Goal: Task Accomplishment & Management: Manage account settings

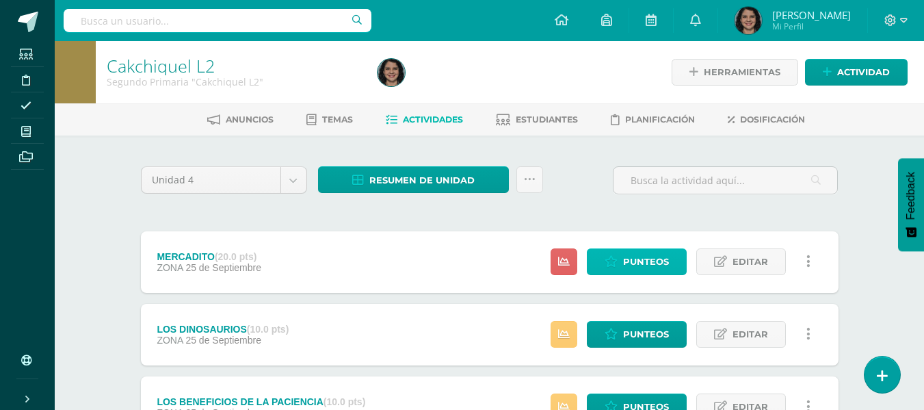
click at [616, 265] on icon at bounding box center [611, 262] width 13 height 12
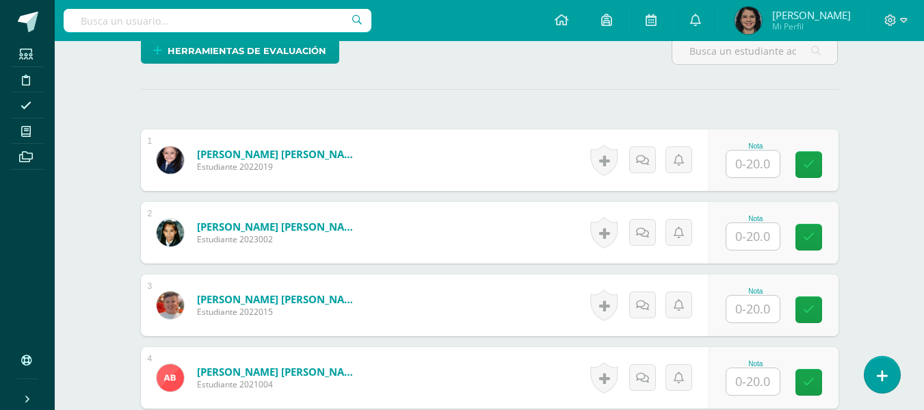
scroll to position [347, 0]
click at [744, 174] on input "text" at bounding box center [752, 163] width 53 height 27
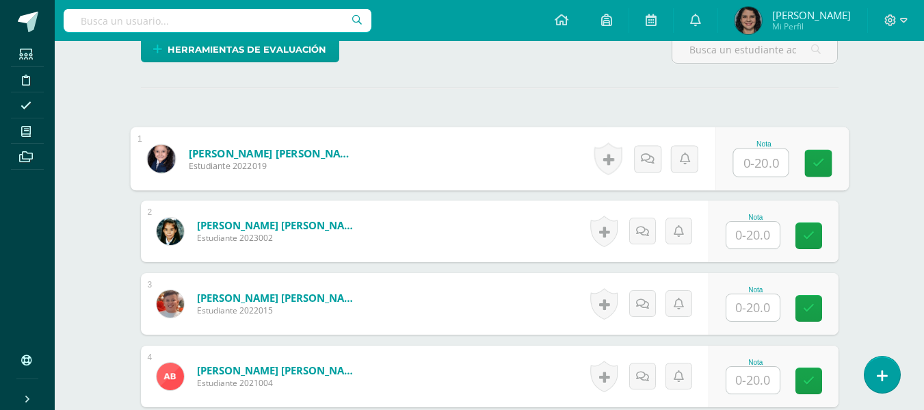
scroll to position [348, 0]
type input "20"
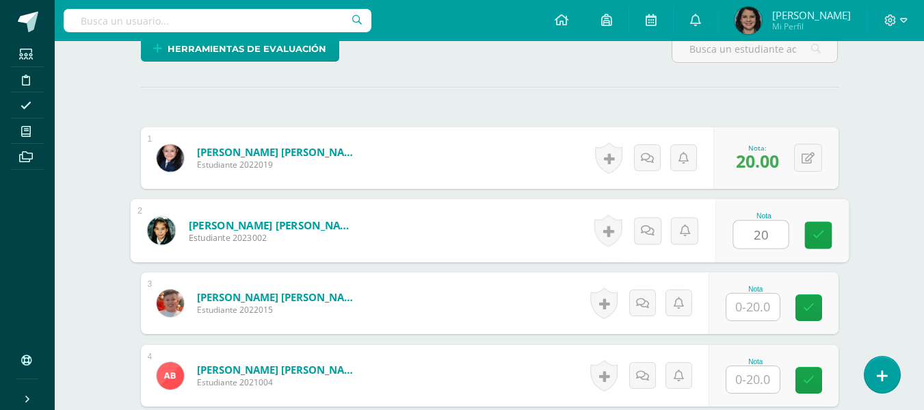
type input "20"
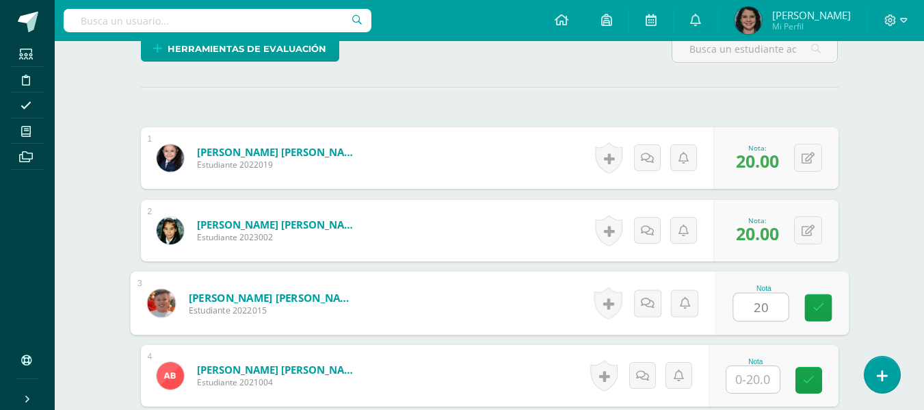
type input "20"
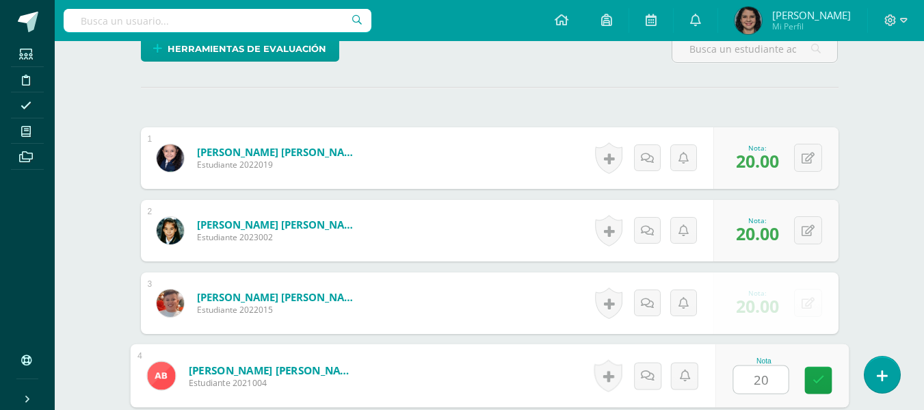
type input "20"
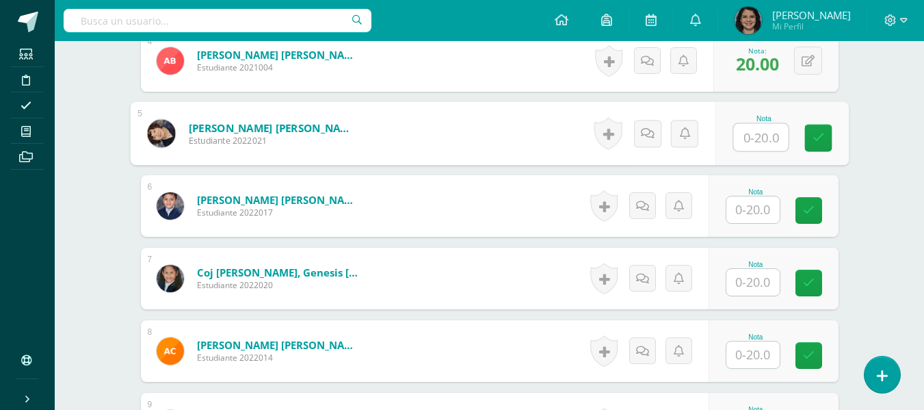
scroll to position [663, 0]
type input "15"
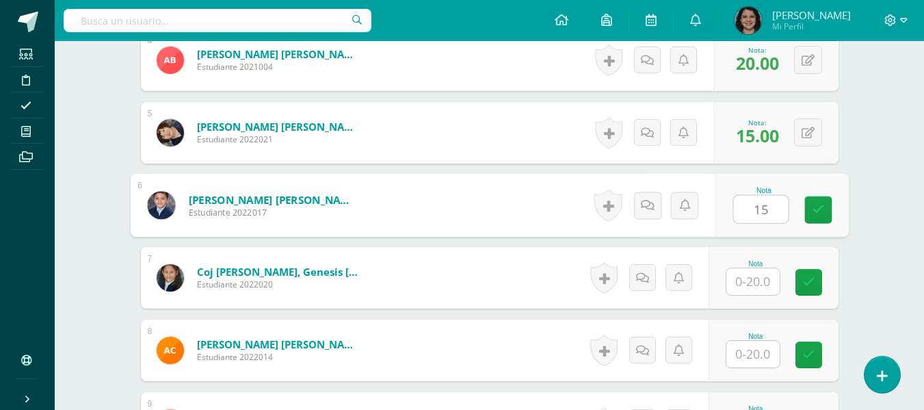
type input "15"
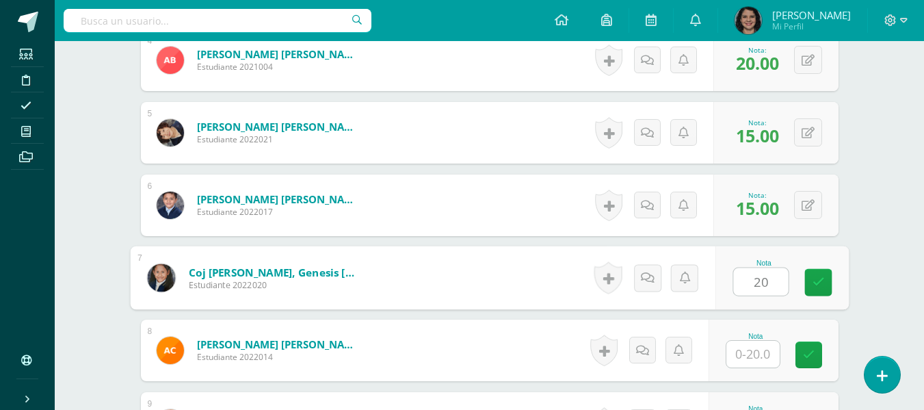
type input "20"
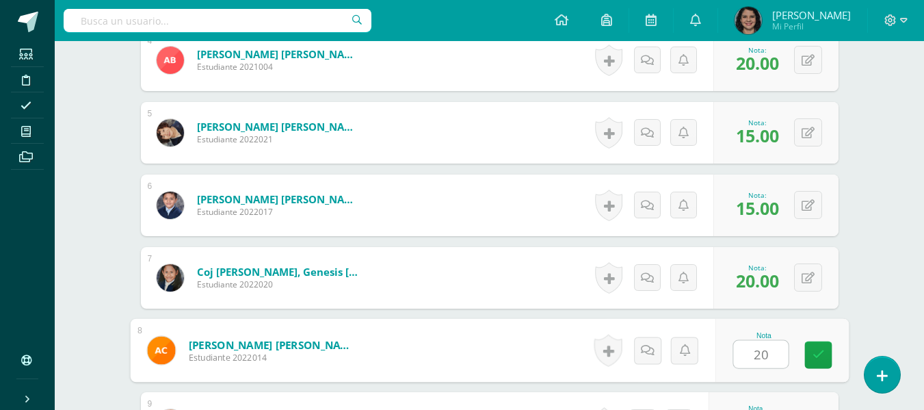
type input "20"
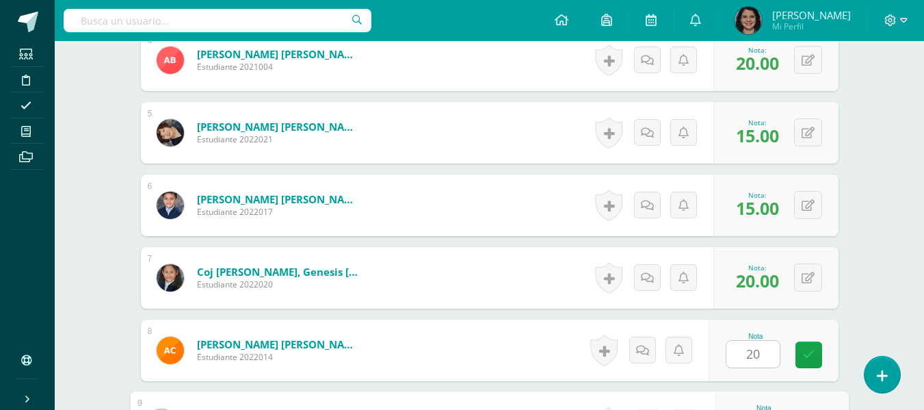
scroll to position [885, 0]
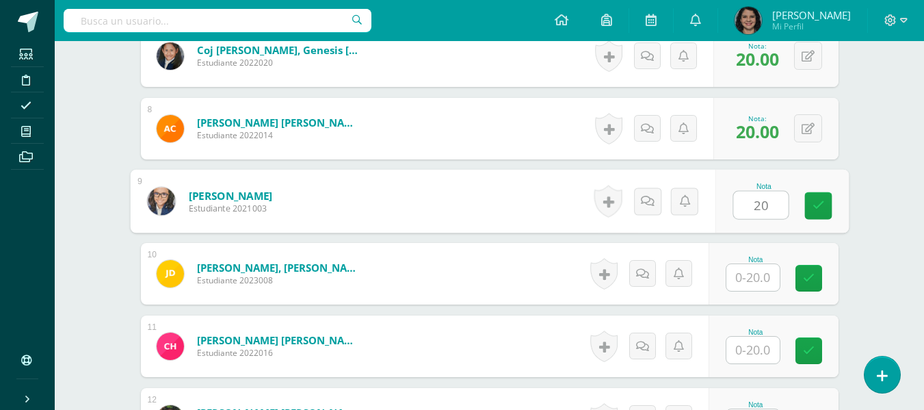
type input "20"
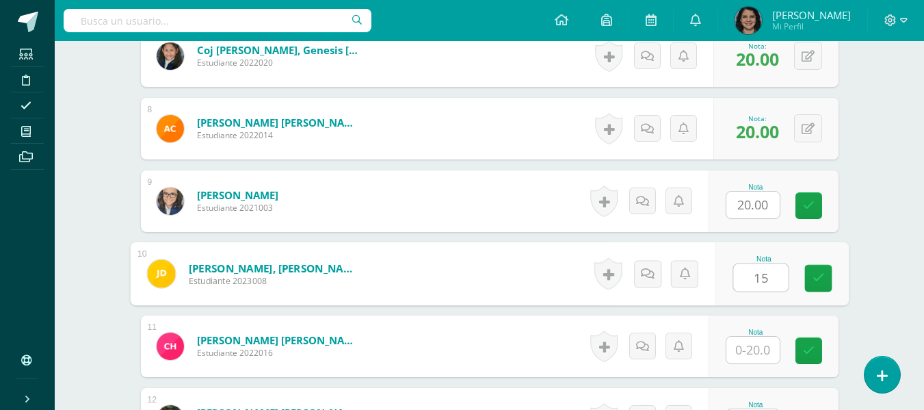
type input "15"
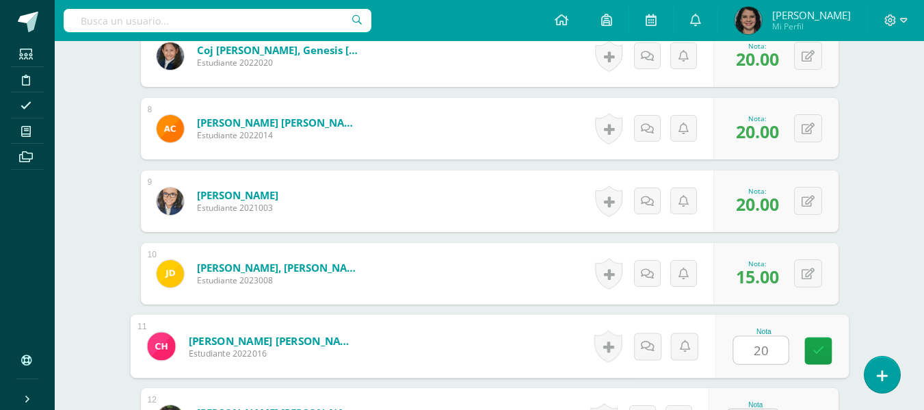
type input "20"
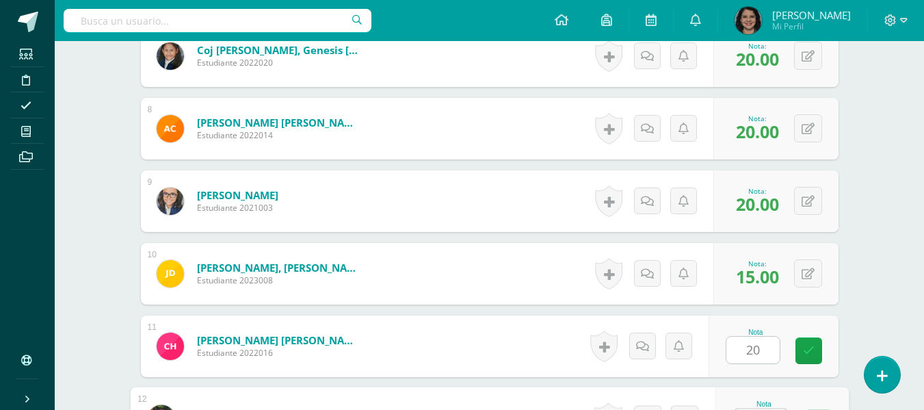
scroll to position [911, 0]
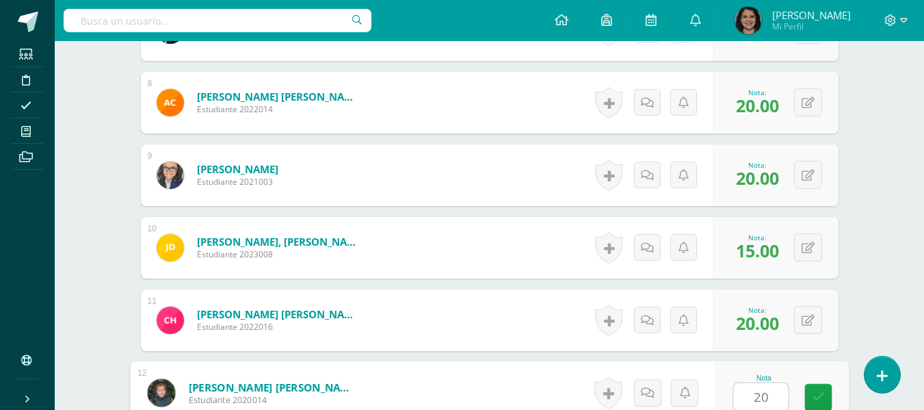
type input "20"
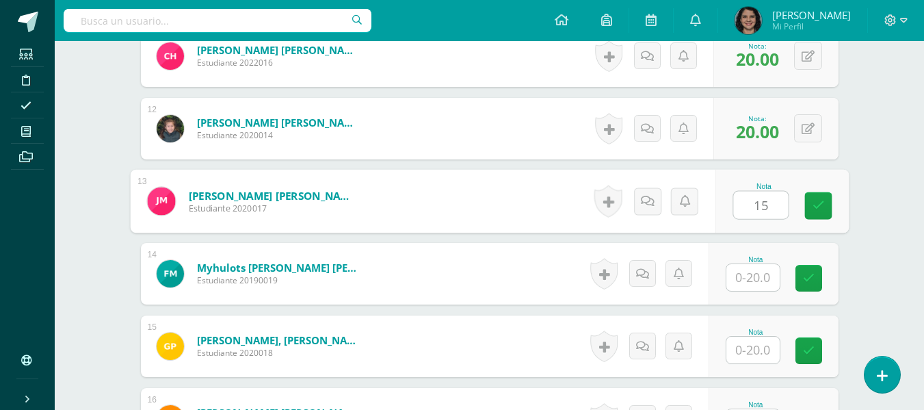
type input "15"
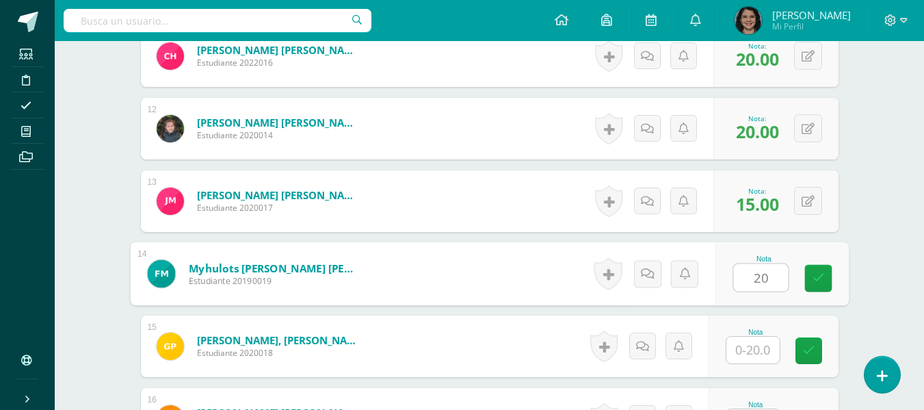
type input "20"
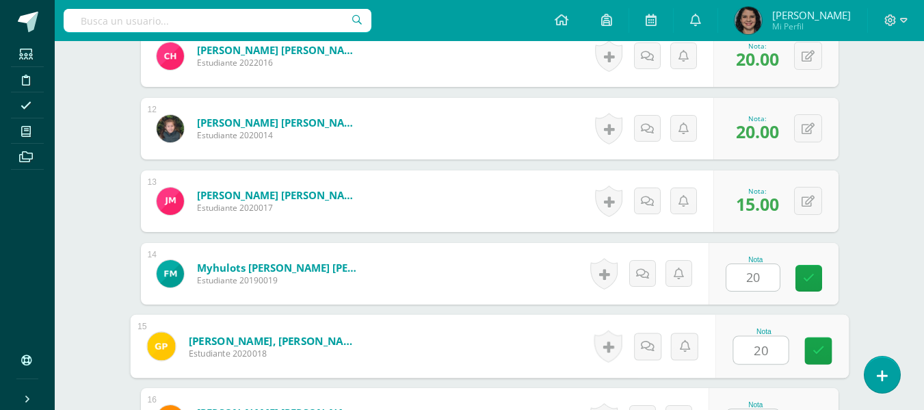
type input "20"
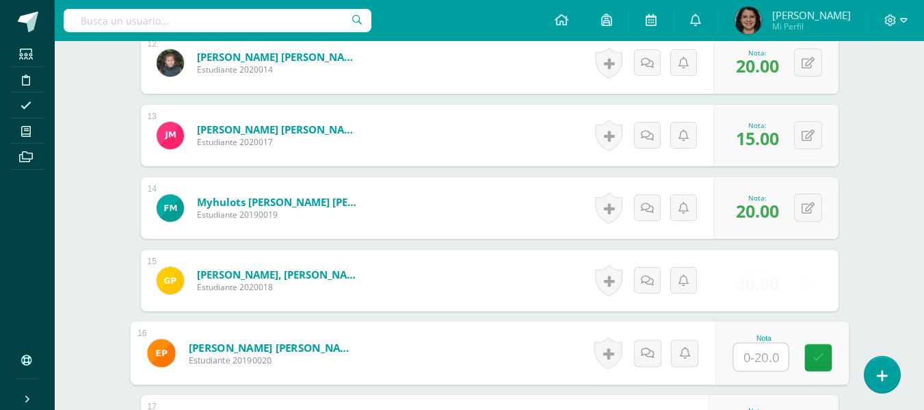
scroll to position [1338, 0]
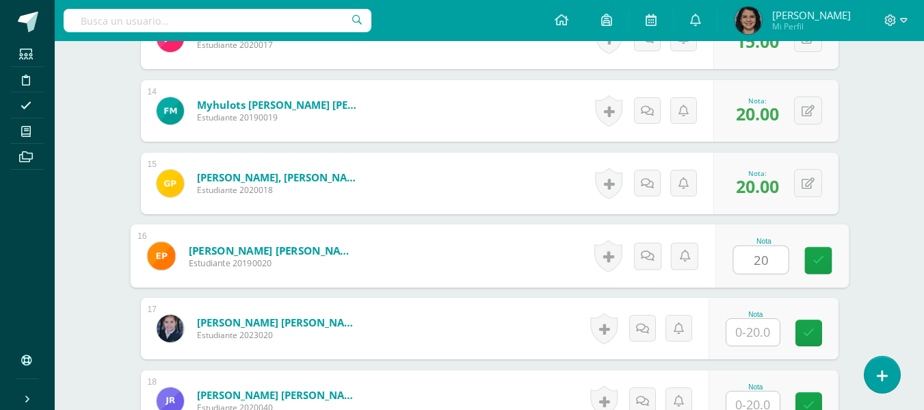
type input "20"
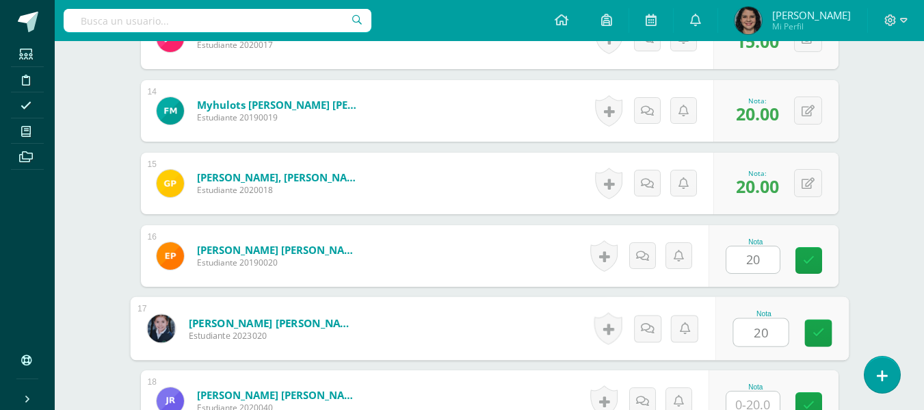
type input "20"
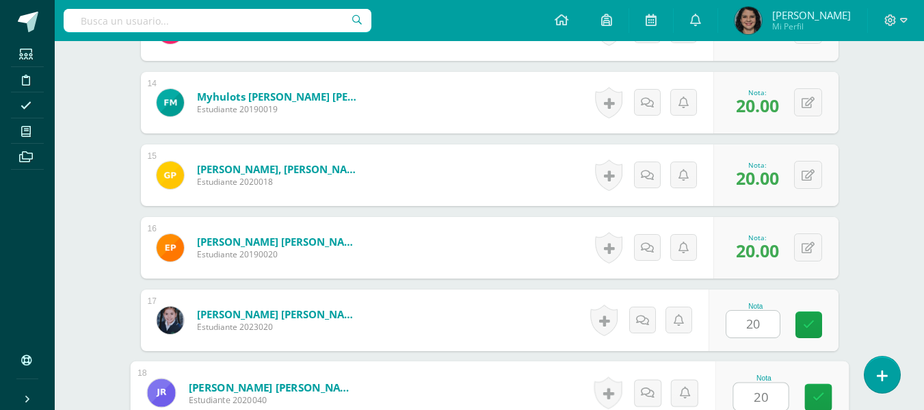
type input "20"
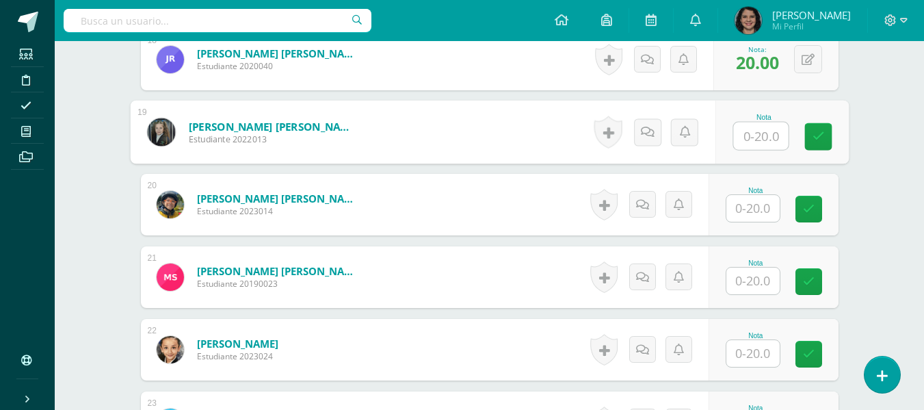
scroll to position [1678, 0]
type input "20"
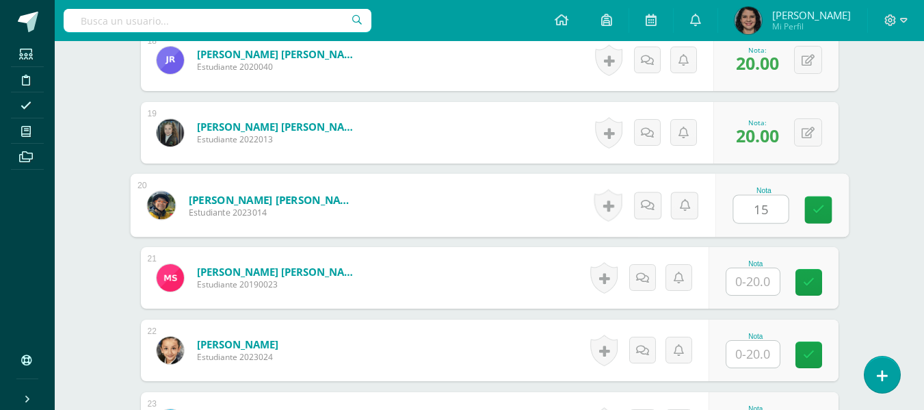
type input "15"
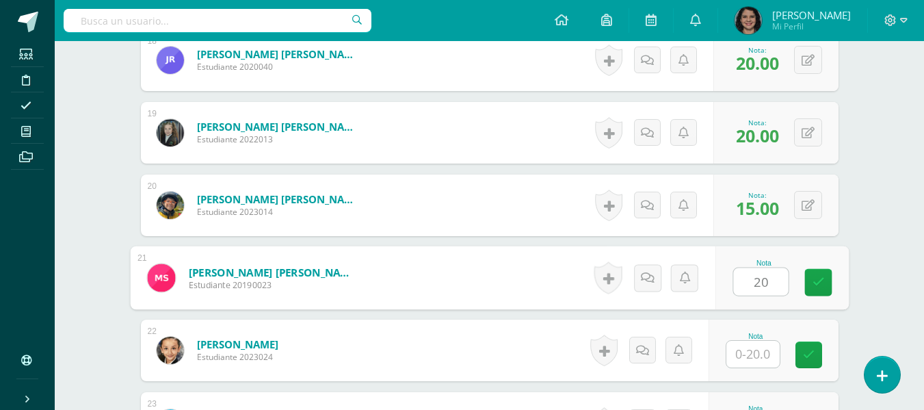
type input "20"
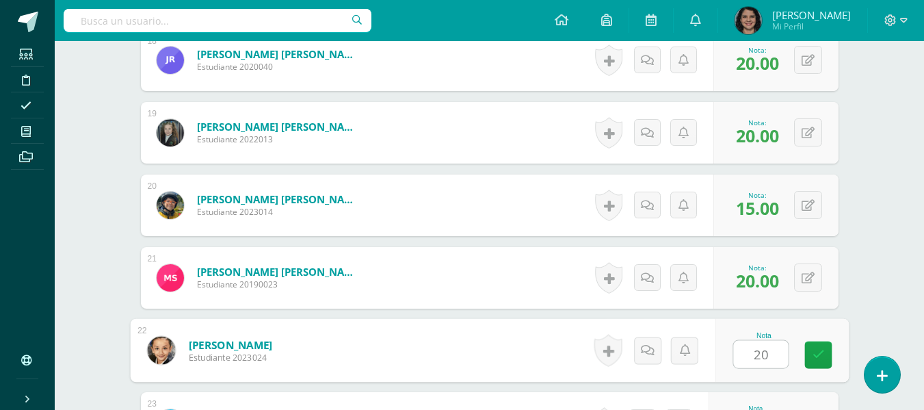
type input "20"
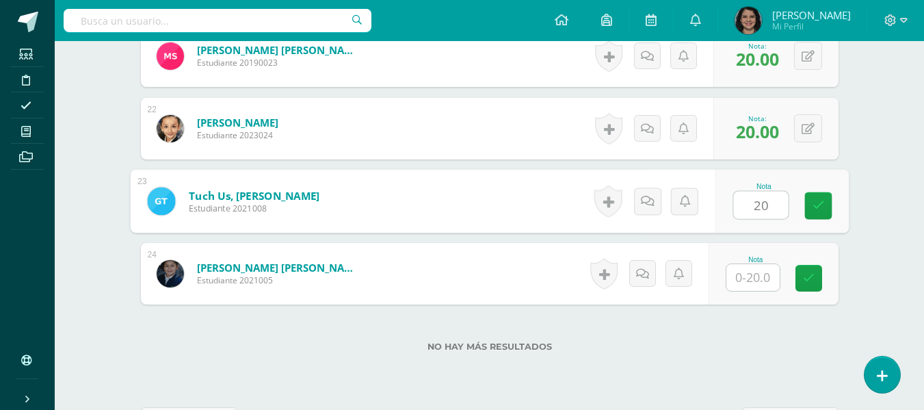
type input "20"
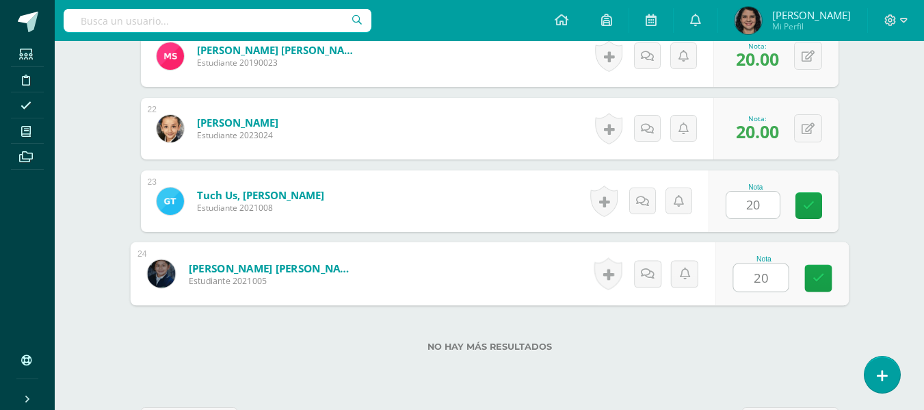
type input "20"
click at [664, 342] on label "No hay más resultados" at bounding box center [490, 346] width 698 height 10
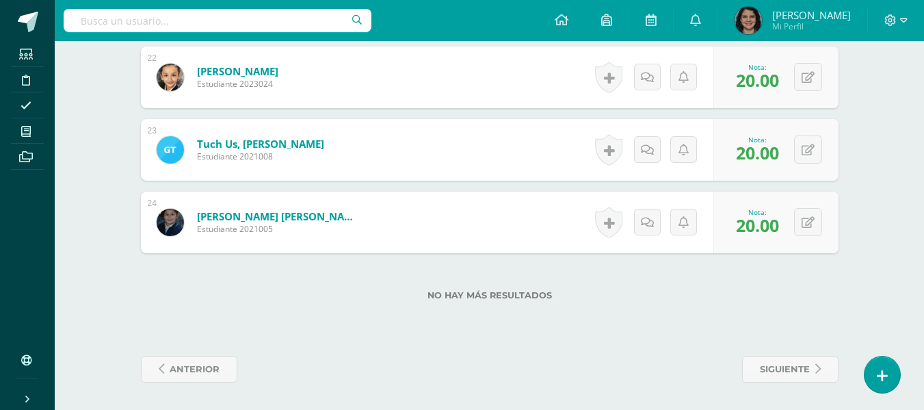
scroll to position [0, 0]
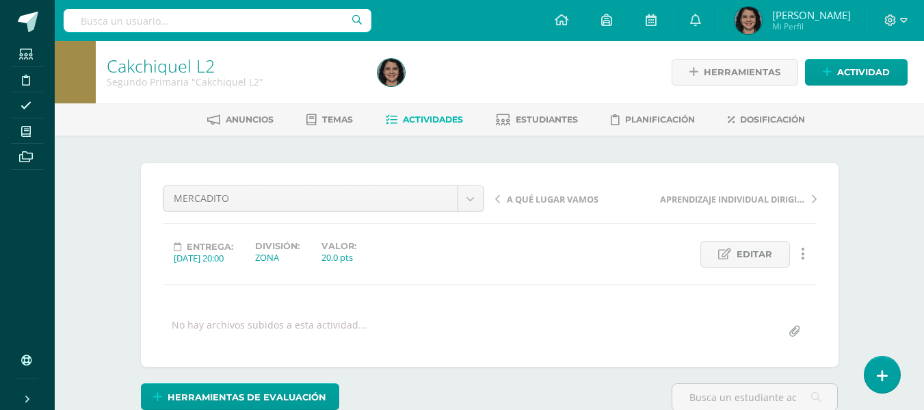
click at [448, 116] on span "Actividades" at bounding box center [433, 119] width 60 height 10
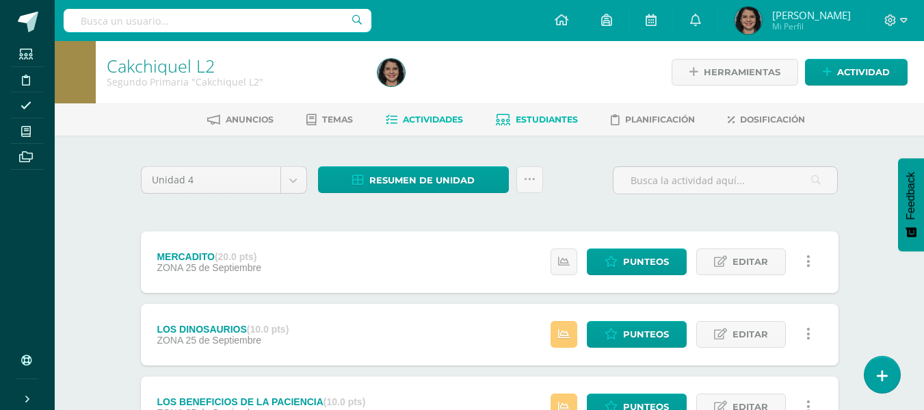
click at [536, 119] on span "Estudiantes" at bounding box center [547, 119] width 62 height 10
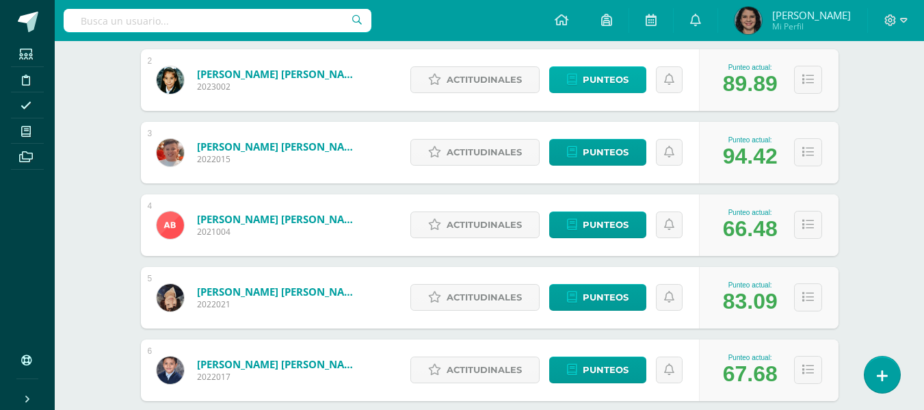
scroll to position [342, 0]
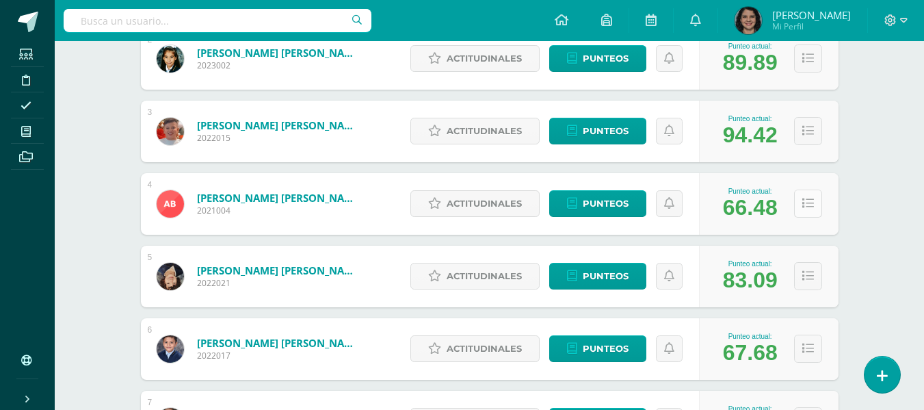
click at [809, 209] on icon at bounding box center [808, 204] width 12 height 12
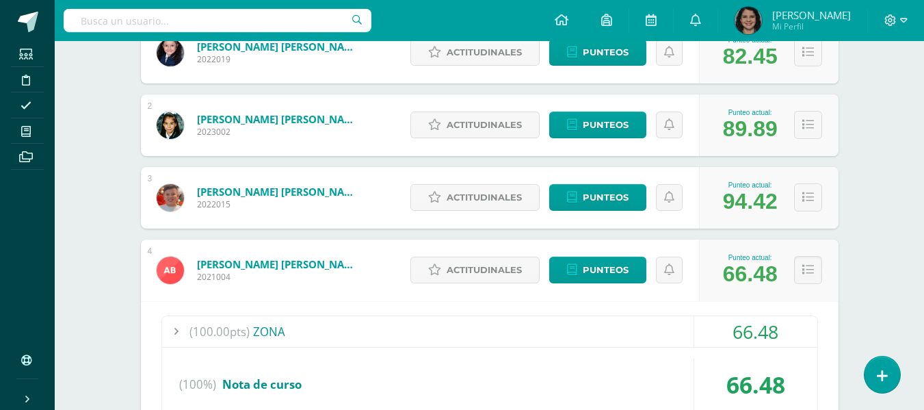
scroll to position [274, 0]
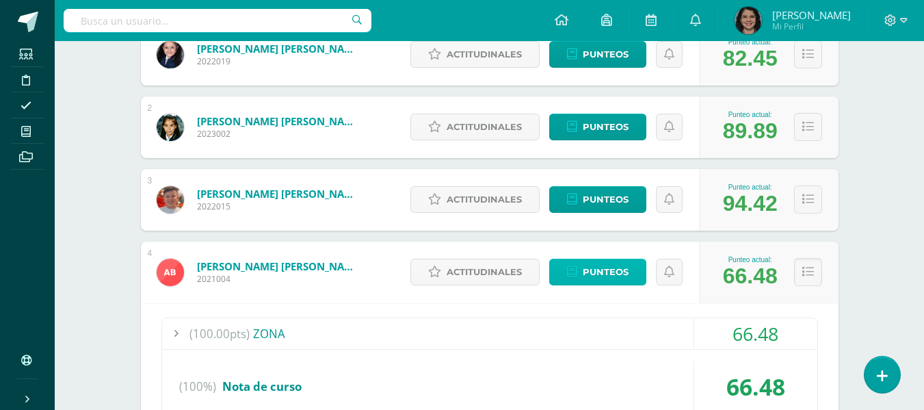
click at [624, 271] on span "Punteos" at bounding box center [606, 271] width 46 height 25
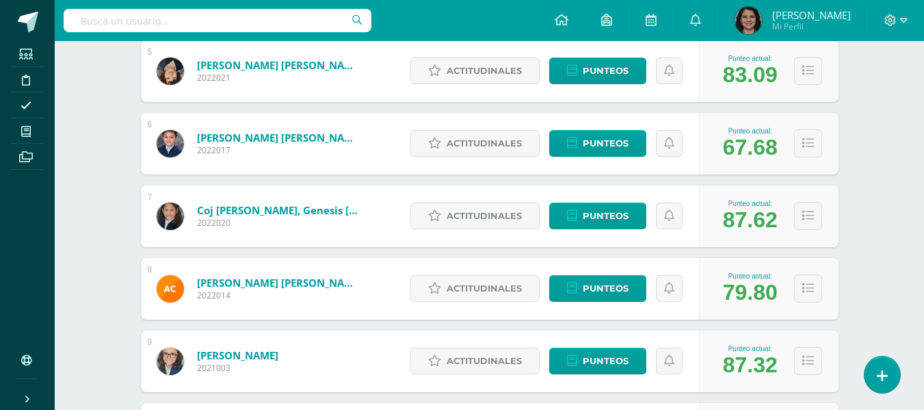
scroll to position [616, 0]
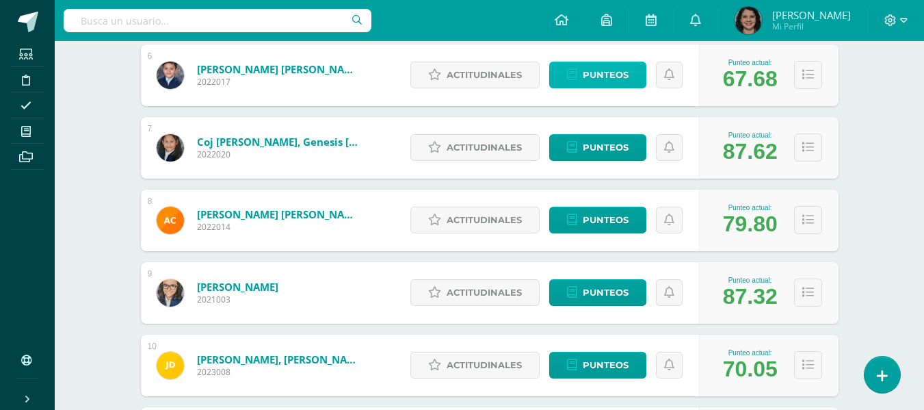
click at [581, 71] on link "Punteos" at bounding box center [597, 75] width 97 height 27
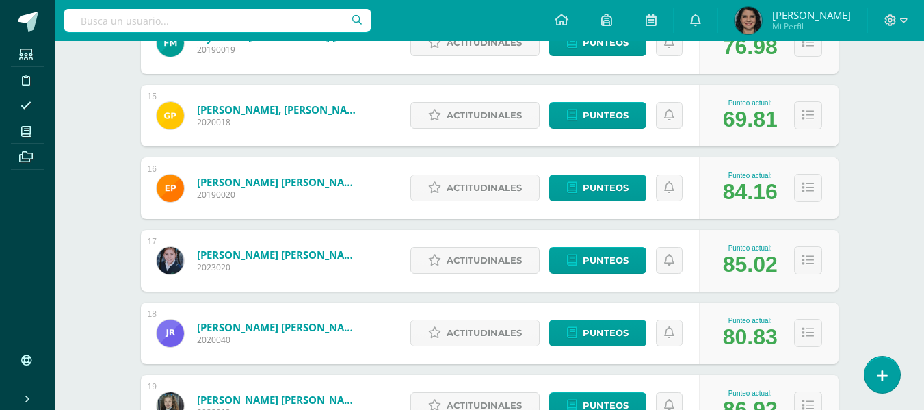
scroll to position [1231, 0]
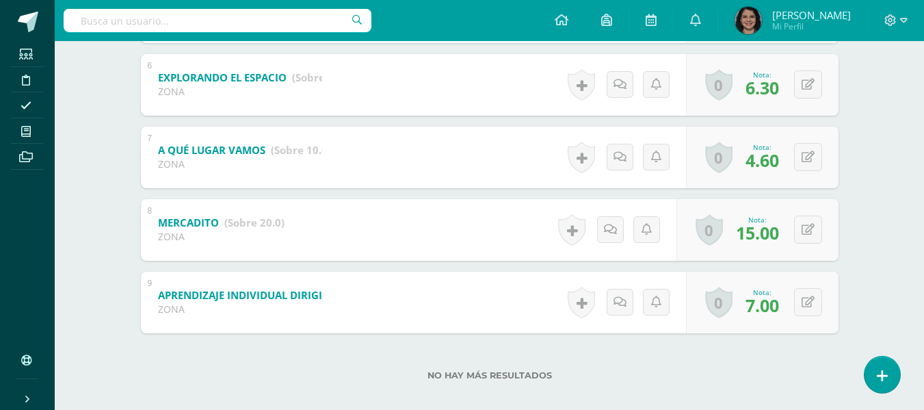
scroll to position [664, 0]
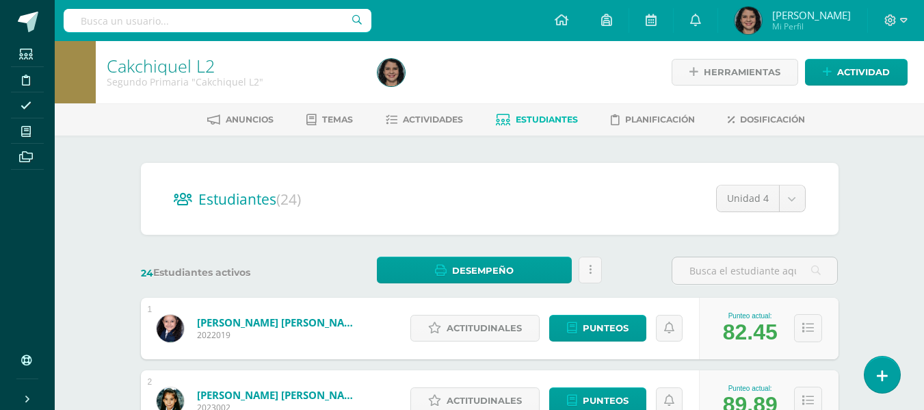
click at [553, 118] on span "Estudiantes" at bounding box center [547, 119] width 62 height 10
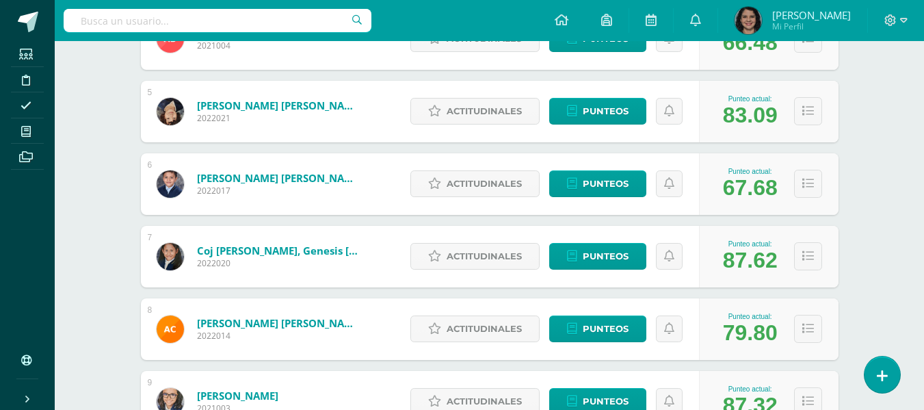
scroll to position [547, 0]
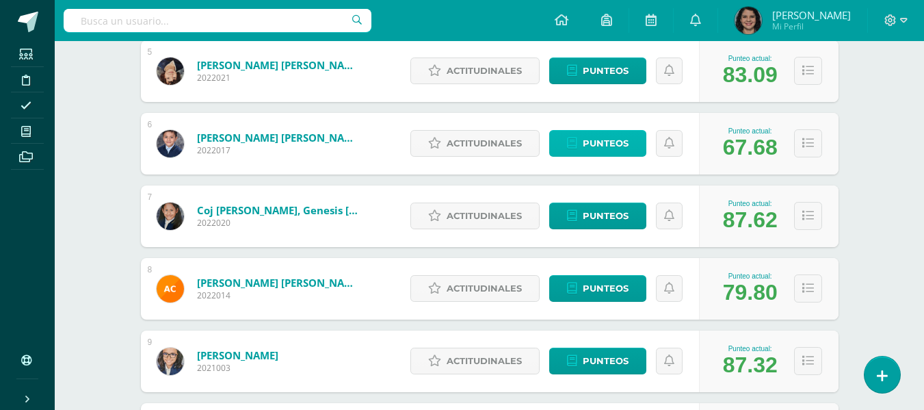
click at [593, 147] on span "Punteos" at bounding box center [606, 143] width 46 height 25
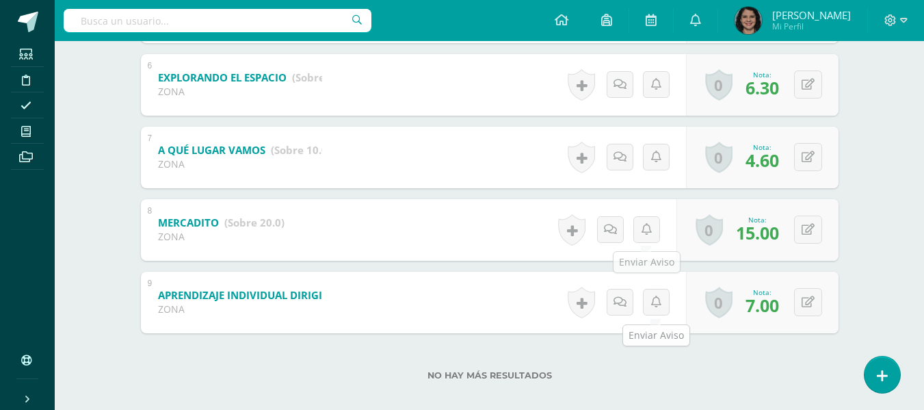
scroll to position [664, 0]
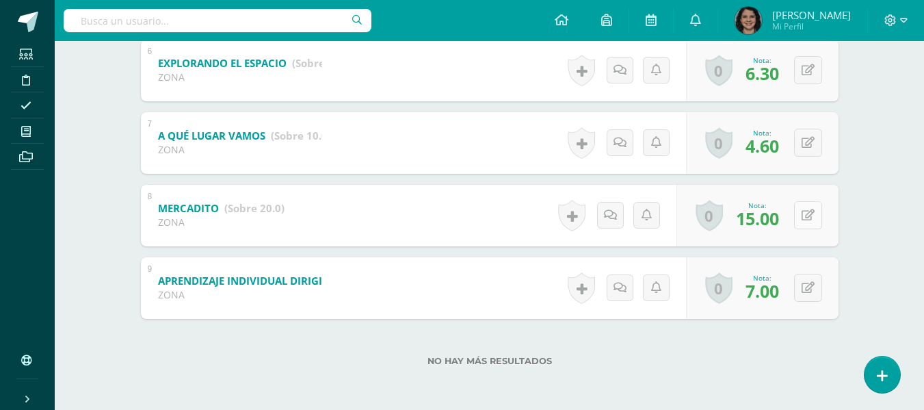
click at [807, 212] on button at bounding box center [808, 215] width 28 height 28
type input "17"
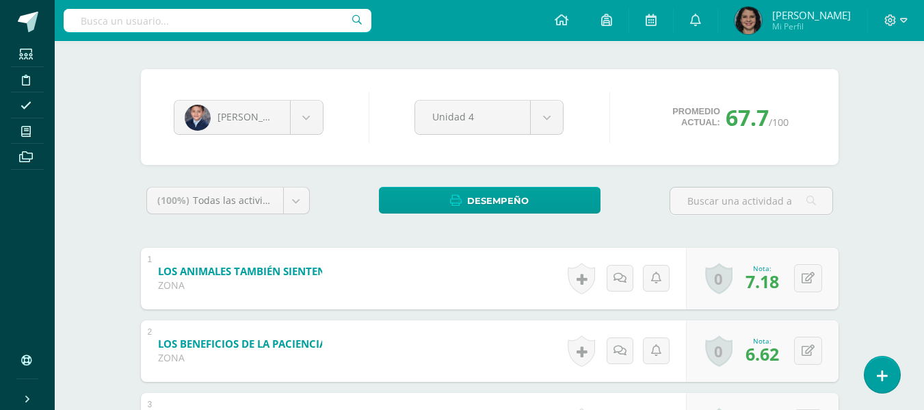
scroll to position [0, 0]
